Goal: Task Accomplishment & Management: Manage account settings

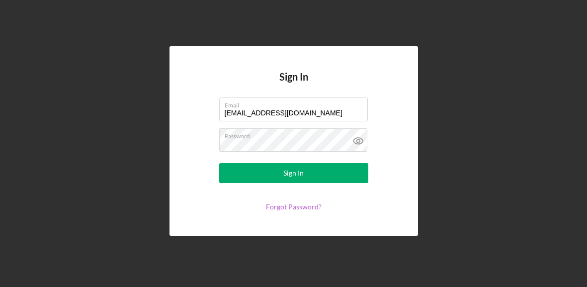
click at [309, 205] on link "Forgot Password?" at bounding box center [294, 206] width 56 height 8
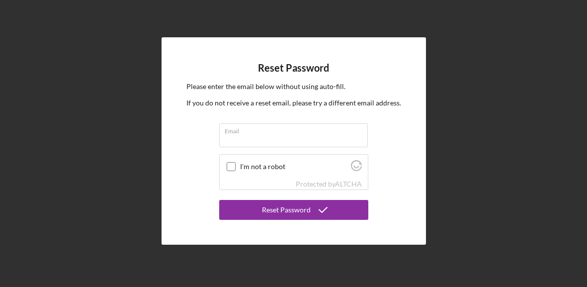
type input "[EMAIL_ADDRESS][DOMAIN_NAME]"
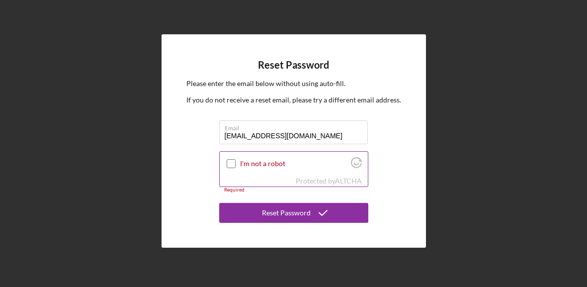
click at [232, 162] on input "I'm not a robot" at bounding box center [231, 163] width 9 height 9
checkbox input "true"
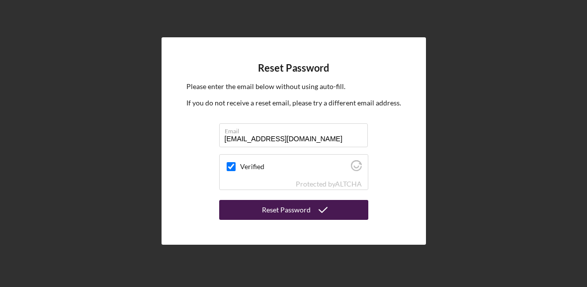
click at [293, 211] on div "Reset Password" at bounding box center [286, 210] width 49 height 20
